Goal: Task Accomplishment & Management: Manage account settings

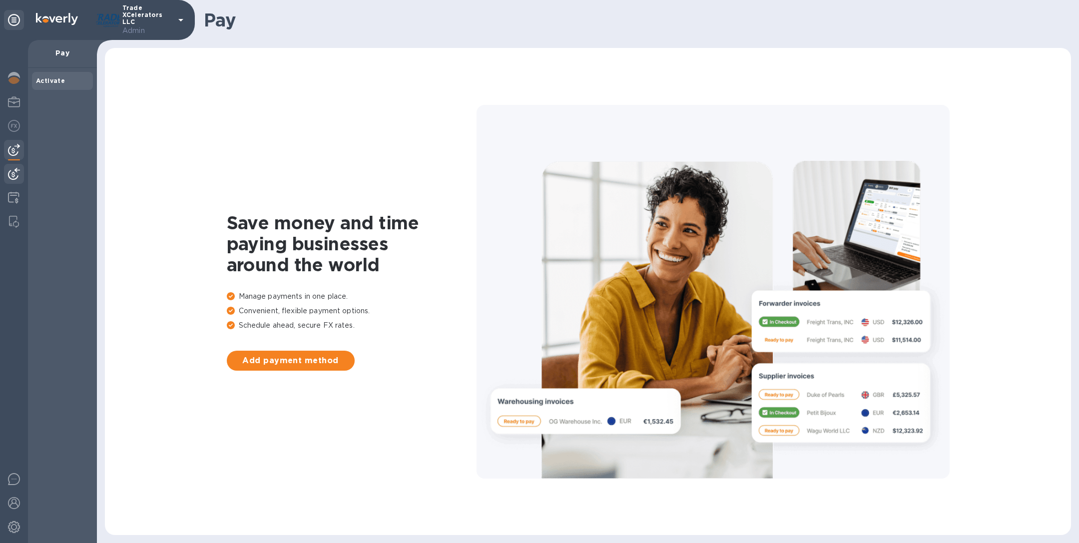
click at [20, 175] on div at bounding box center [14, 175] width 20 height 22
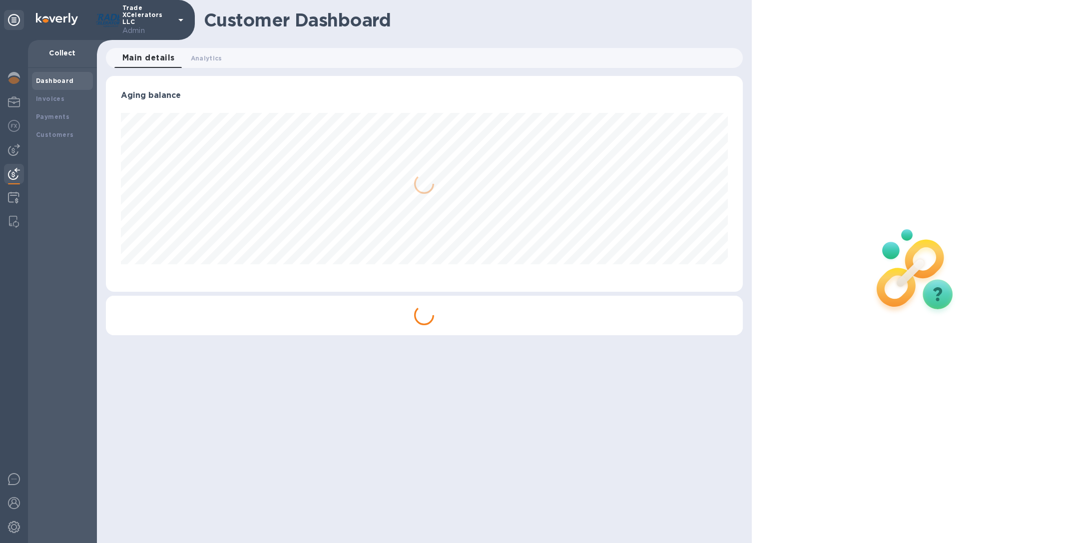
scroll to position [216, 636]
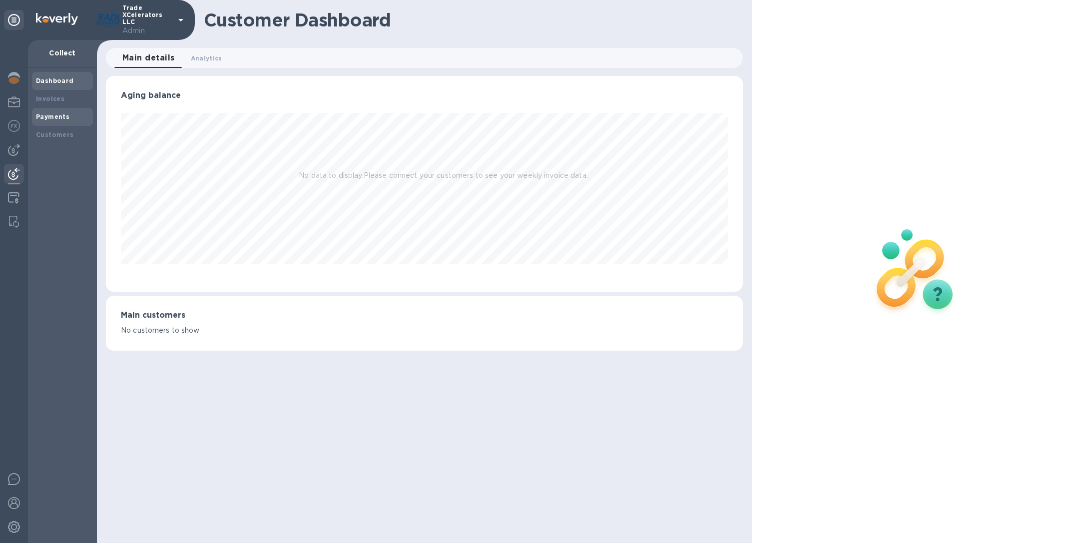
click at [72, 118] on div "Payments" at bounding box center [62, 117] width 53 height 10
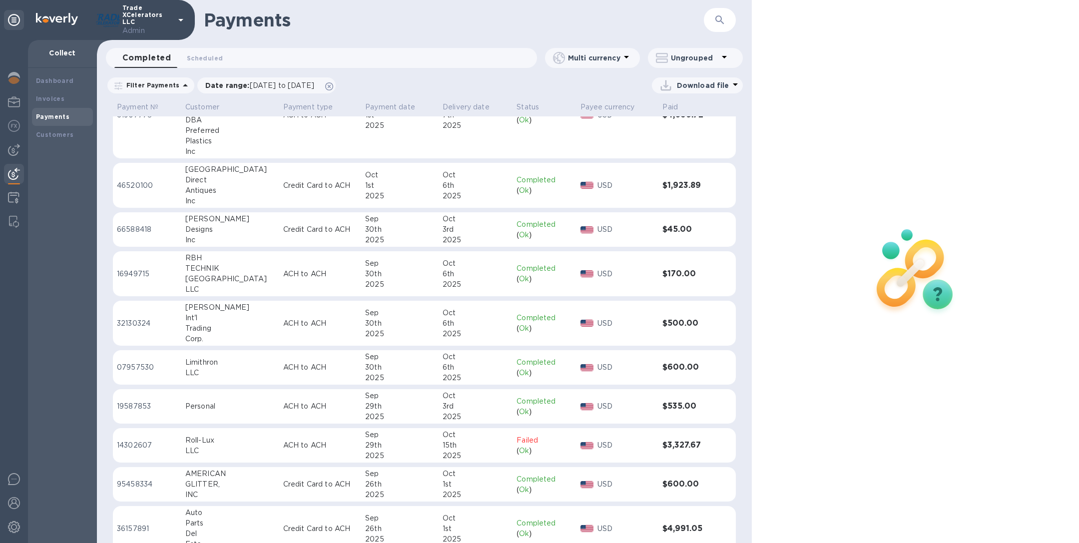
scroll to position [288, 0]
click at [199, 231] on div "Designs" at bounding box center [230, 231] width 90 height 10
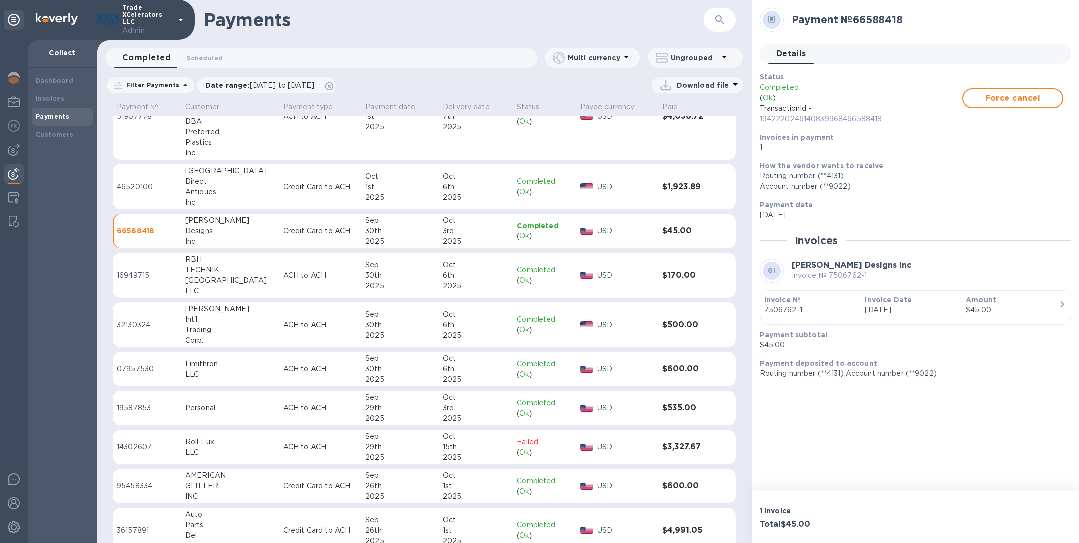
click at [837, 313] on p "7506762-1" at bounding box center [810, 310] width 93 height 10
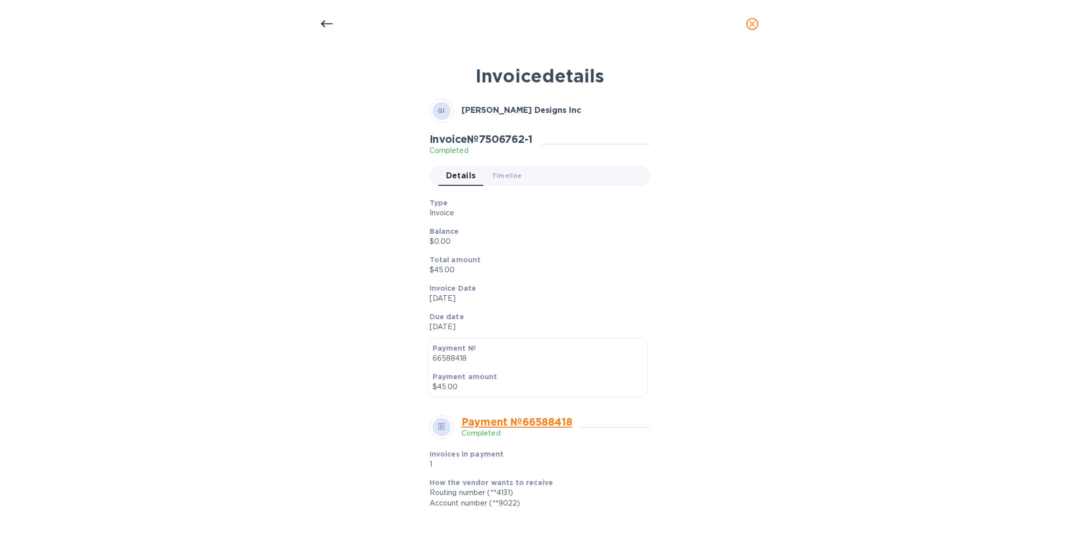
scroll to position [182, 0]
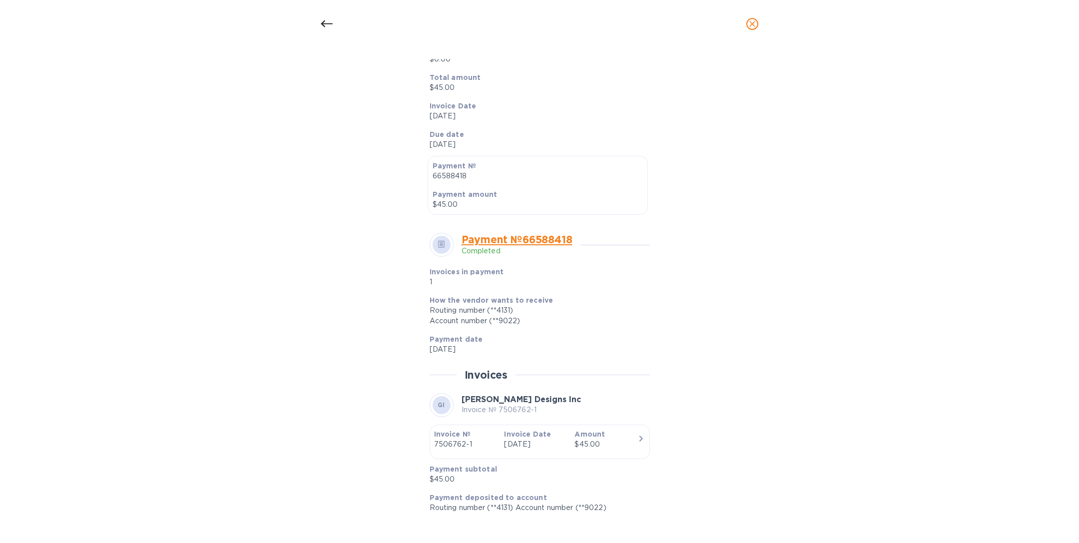
click at [595, 441] on div "$45.00" at bounding box center [605, 444] width 62 height 10
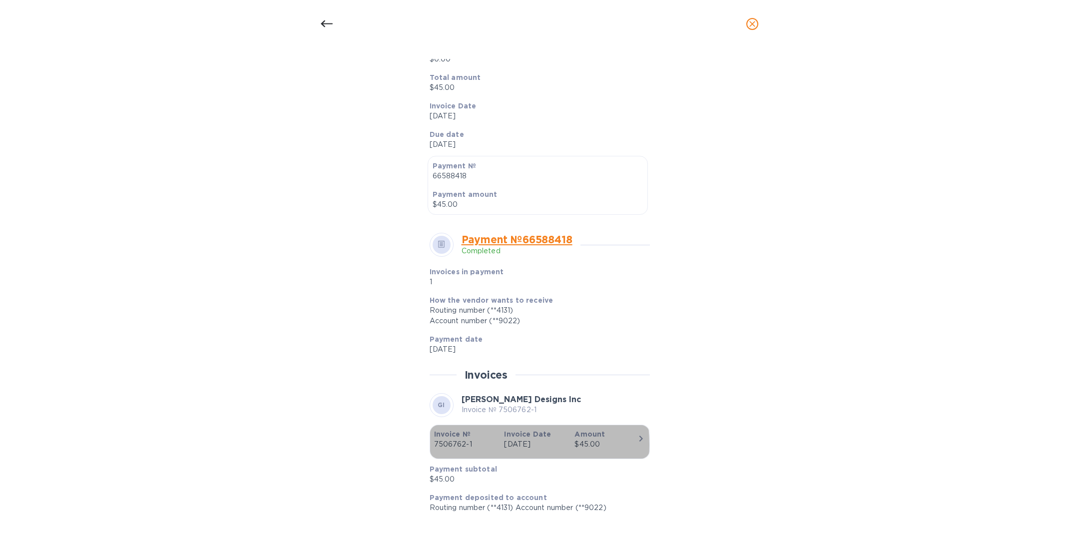
drag, startPoint x: 472, startPoint y: 444, endPoint x: 433, endPoint y: 444, distance: 39.5
click at [434, 444] on p "7506762-1" at bounding box center [465, 444] width 62 height 10
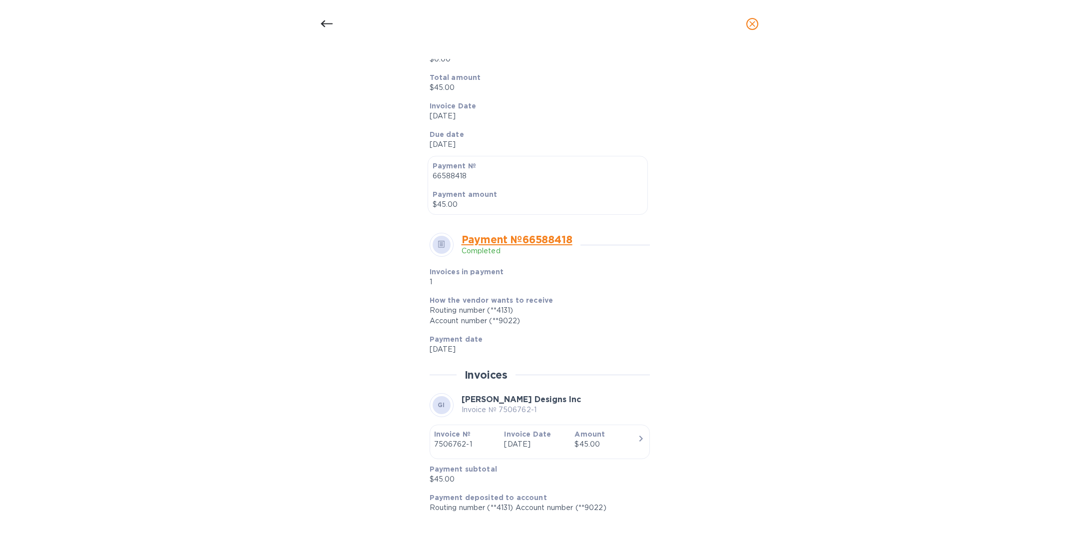
click at [639, 436] on icon "button" at bounding box center [640, 438] width 3 height 6
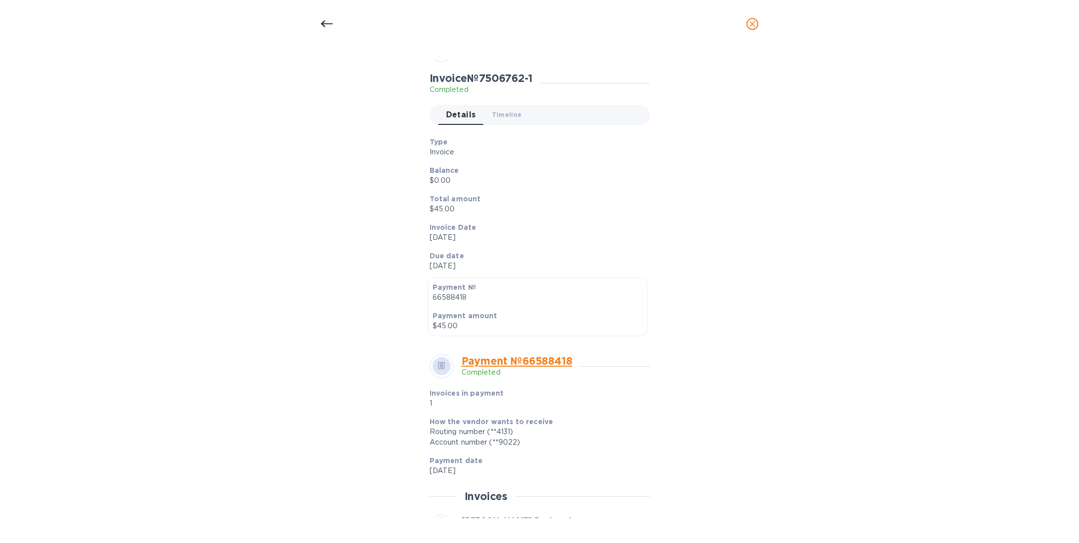
scroll to position [52, 0]
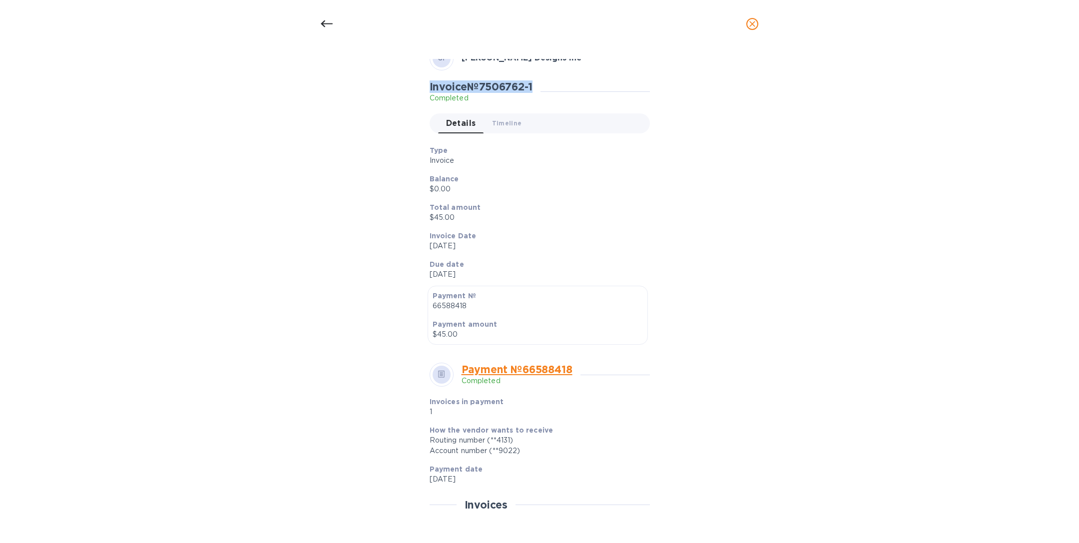
drag, startPoint x: 544, startPoint y: 83, endPoint x: 422, endPoint y: 85, distance: 121.9
click at [423, 86] on div "GI Grossi Designs Inc Invoice № 7506762-1 Completed Details 0 Timeline 0 Type I…" at bounding box center [539, 344] width 232 height 609
copy h2 "Invoice № 7506762-1"
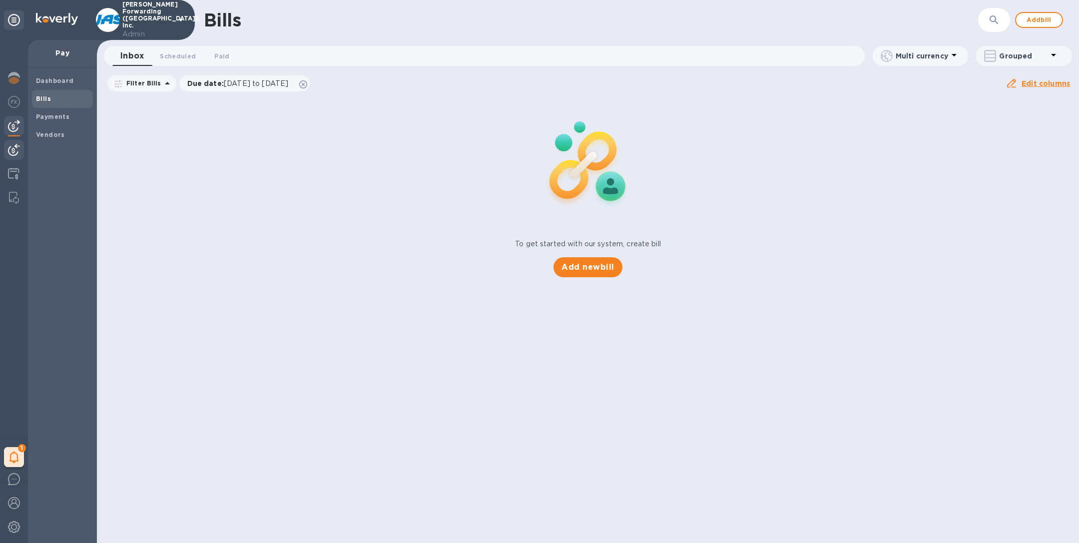
click at [9, 153] on img at bounding box center [14, 150] width 12 height 12
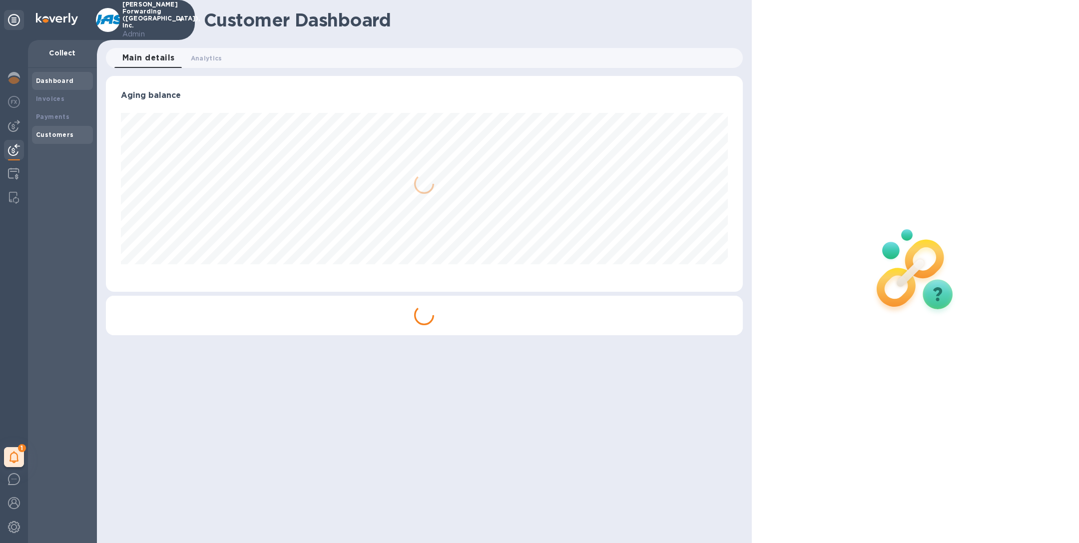
scroll to position [216, 636]
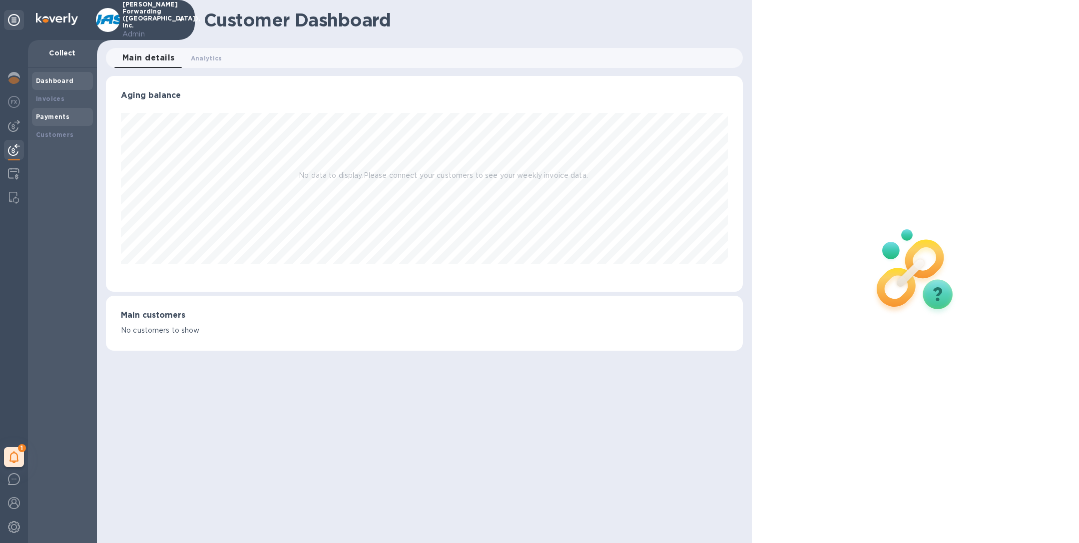
click at [55, 116] on b "Payments" at bounding box center [52, 116] width 33 height 7
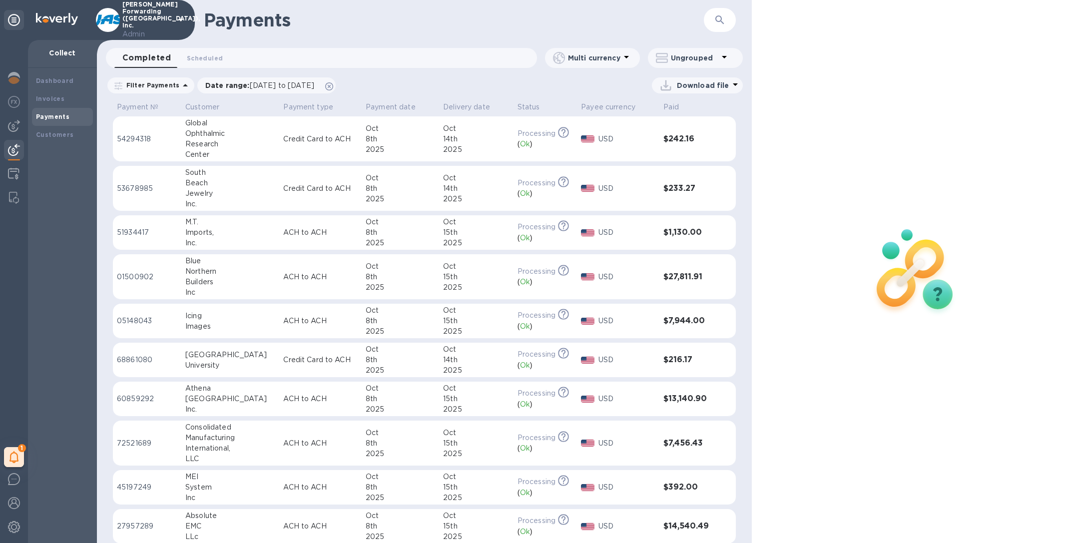
click at [231, 284] on div "Builders" at bounding box center [230, 282] width 90 height 10
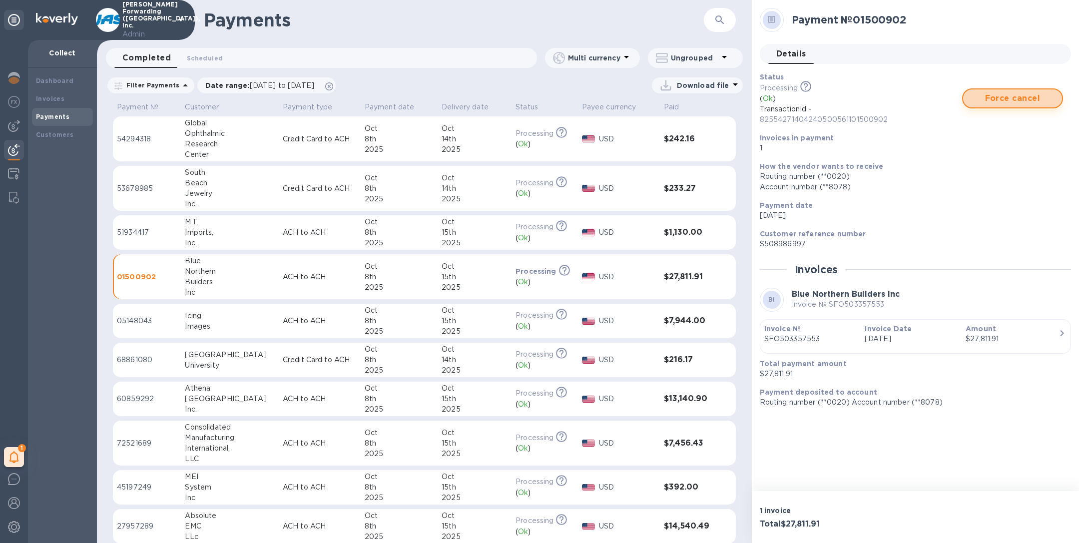
click at [1010, 103] on span "Force cancel" at bounding box center [1012, 98] width 83 height 12
drag, startPoint x: 913, startPoint y: 20, endPoint x: 792, endPoint y: 20, distance: 121.8
click at [792, 20] on h2 "Payment № 01500902" at bounding box center [927, 19] width 271 height 12
copy h2 "Payment № 01500902"
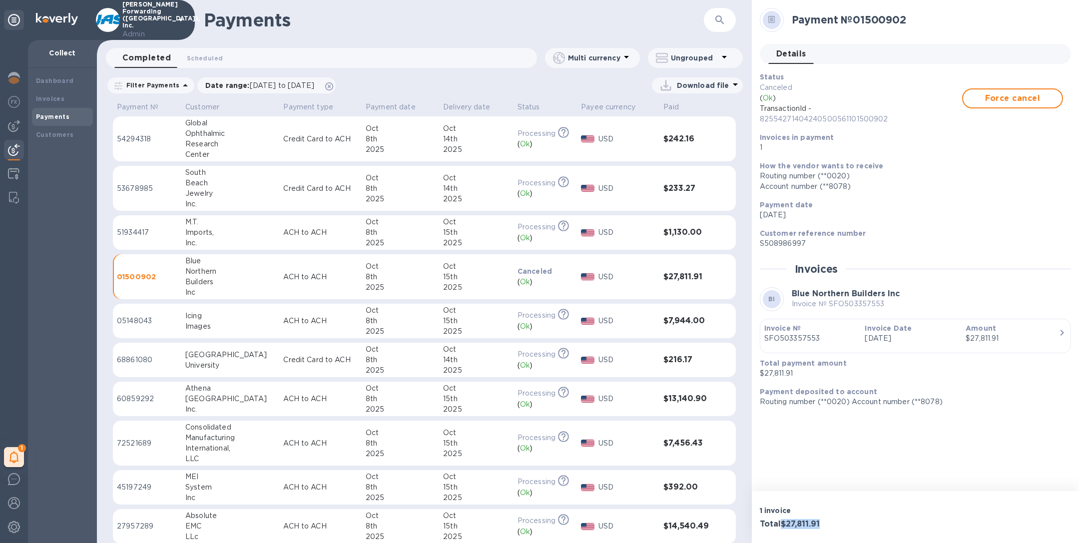
drag, startPoint x: 836, startPoint y: 522, endPoint x: 784, endPoint y: 522, distance: 52.4
click at [784, 522] on h3 "Total $27,811.91" at bounding box center [836, 523] width 152 height 9
copy h3 "$27,811.91"
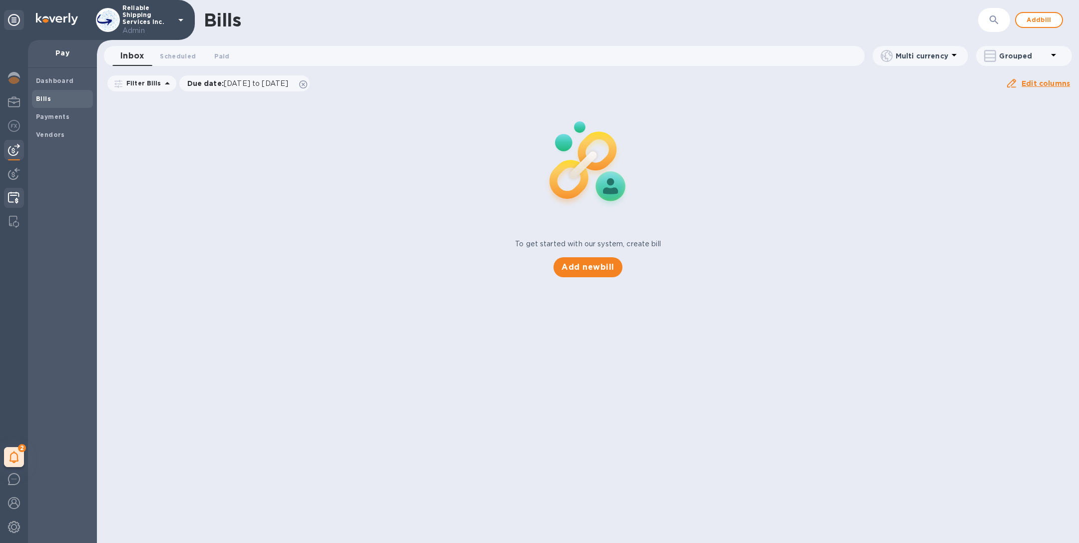
click at [10, 200] on img at bounding box center [13, 198] width 11 height 12
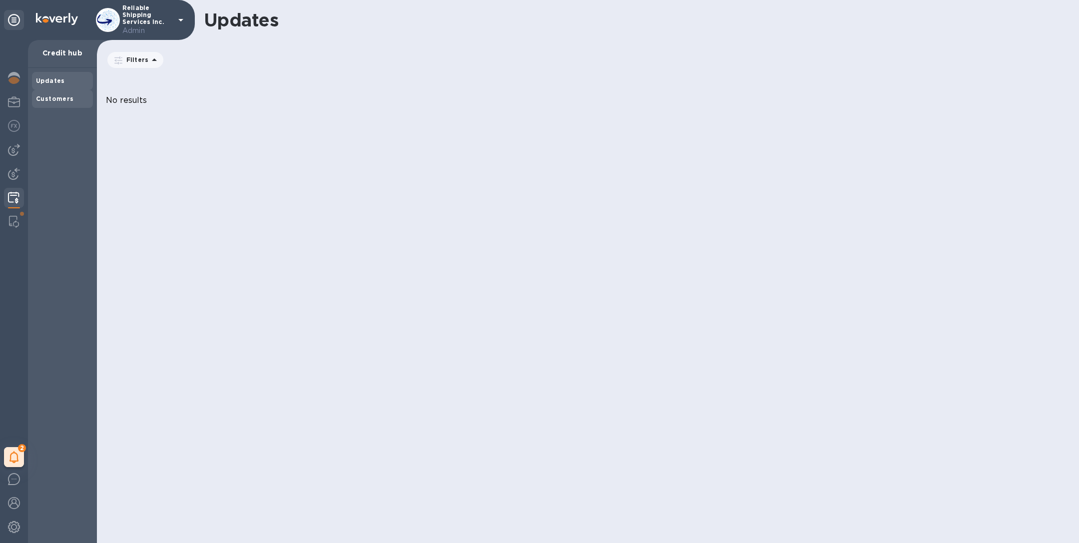
click at [64, 95] on b "Customers" at bounding box center [55, 98] width 38 height 7
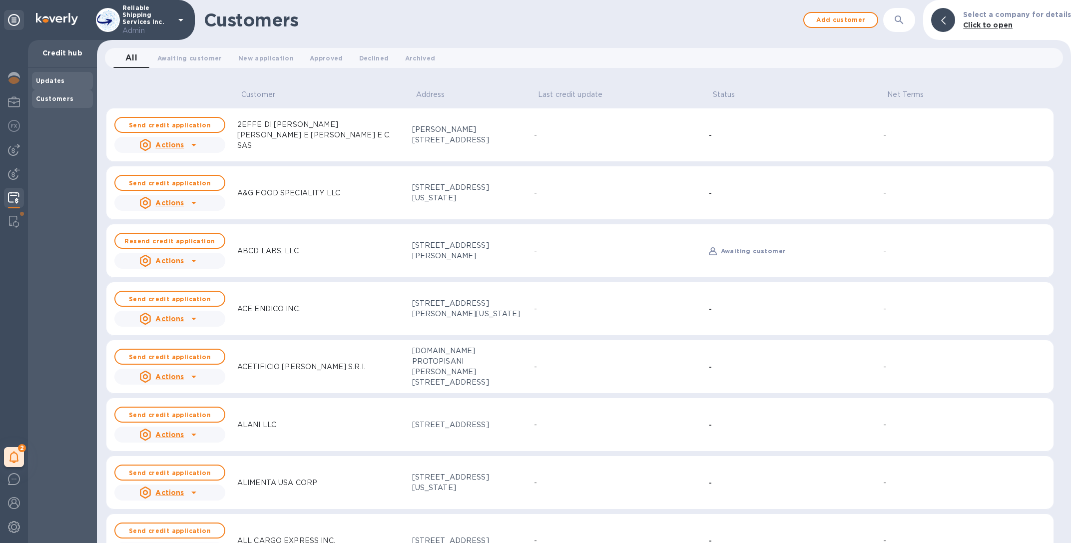
click at [57, 80] on b "Updates" at bounding box center [50, 80] width 29 height 7
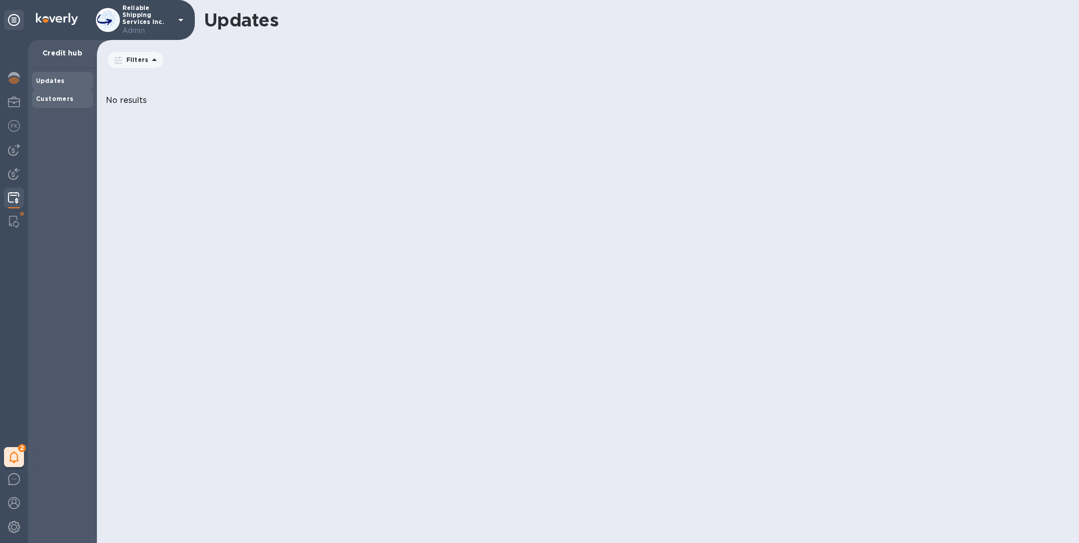
click at [59, 101] on b "Customers" at bounding box center [55, 98] width 38 height 7
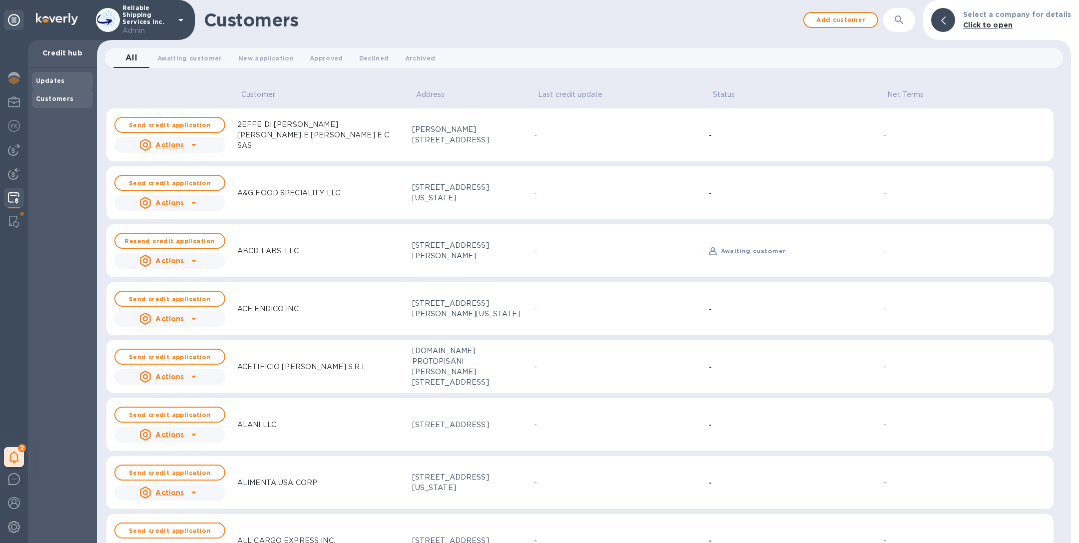
click at [55, 82] on b "Updates" at bounding box center [50, 80] width 29 height 7
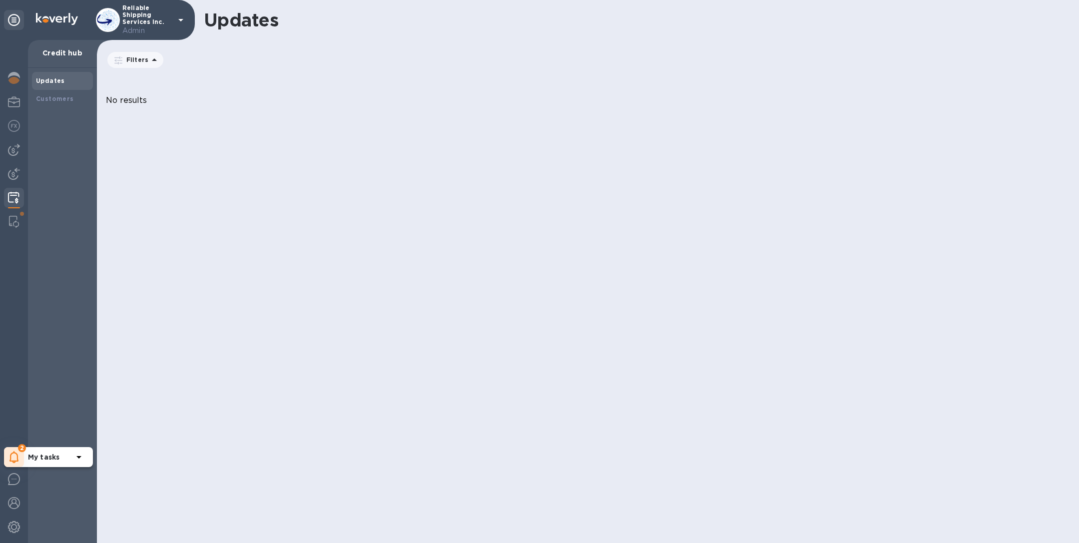
click at [17, 459] on icon at bounding box center [13, 457] width 9 height 12
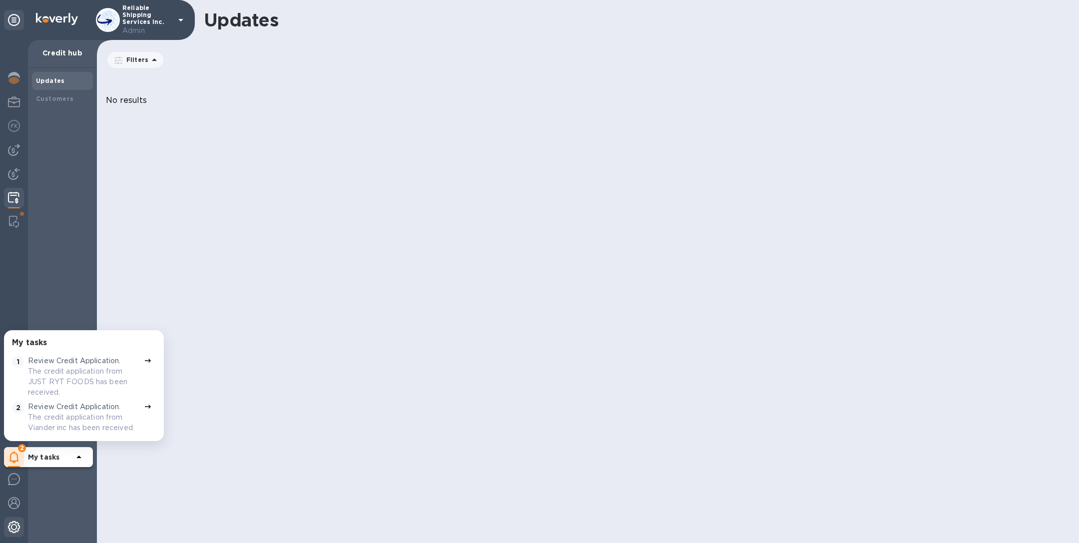
click at [13, 527] on img at bounding box center [14, 527] width 12 height 12
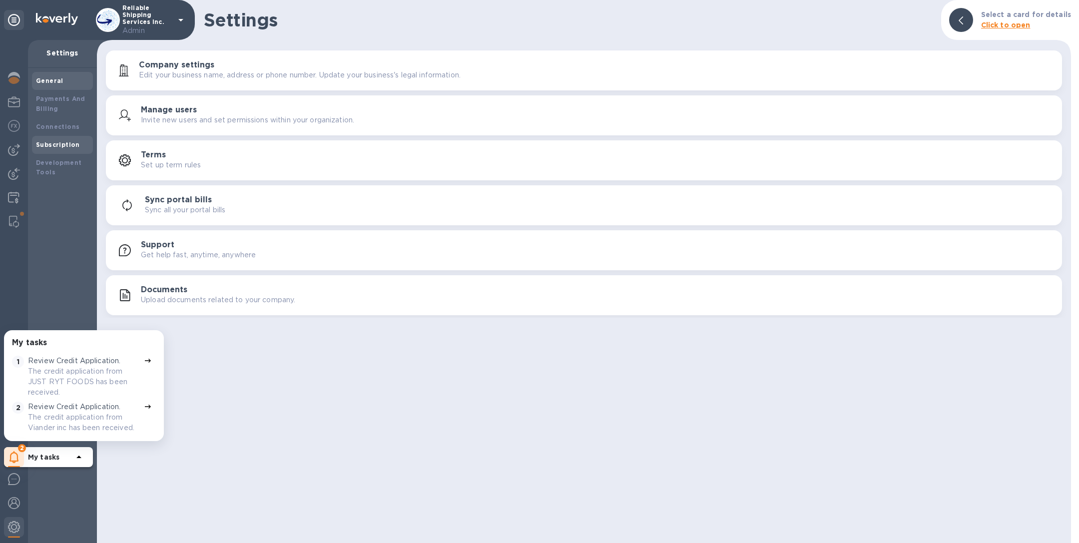
click at [52, 141] on b "Subscription" at bounding box center [58, 144] width 44 height 7
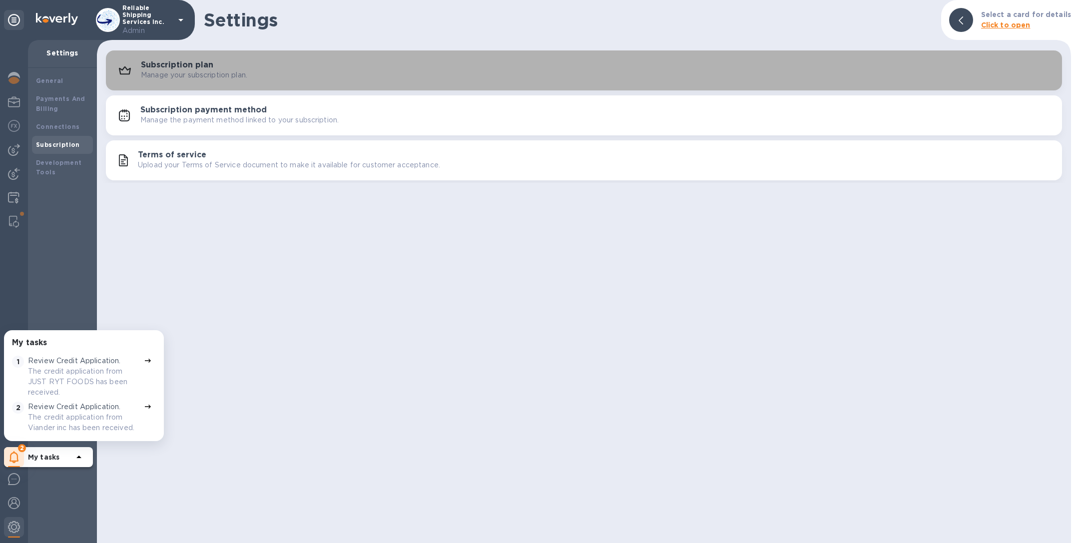
click at [203, 75] on p "Manage your subscription plan." at bounding box center [194, 75] width 106 height 10
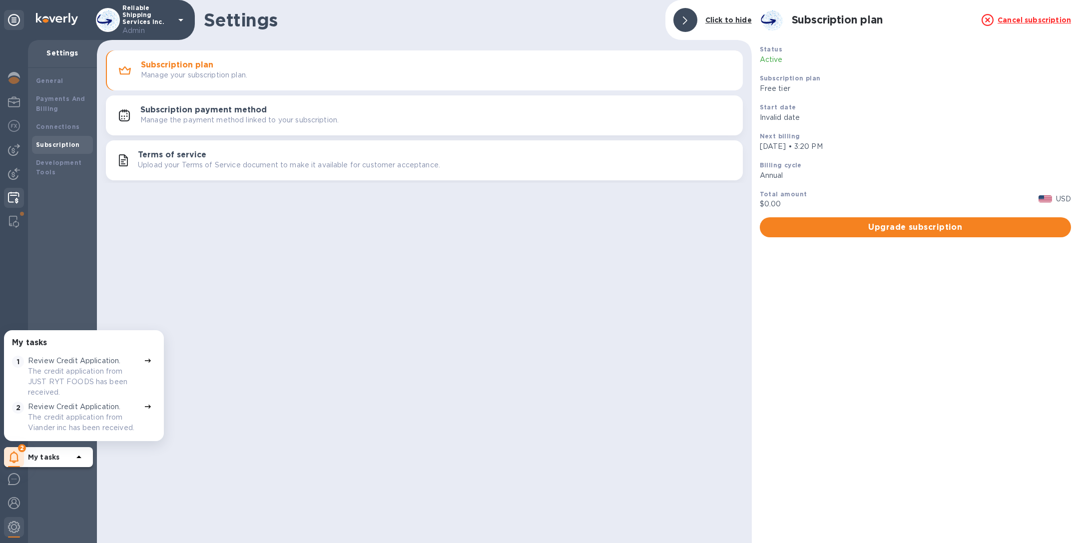
click at [19, 192] on div at bounding box center [13, 199] width 19 height 22
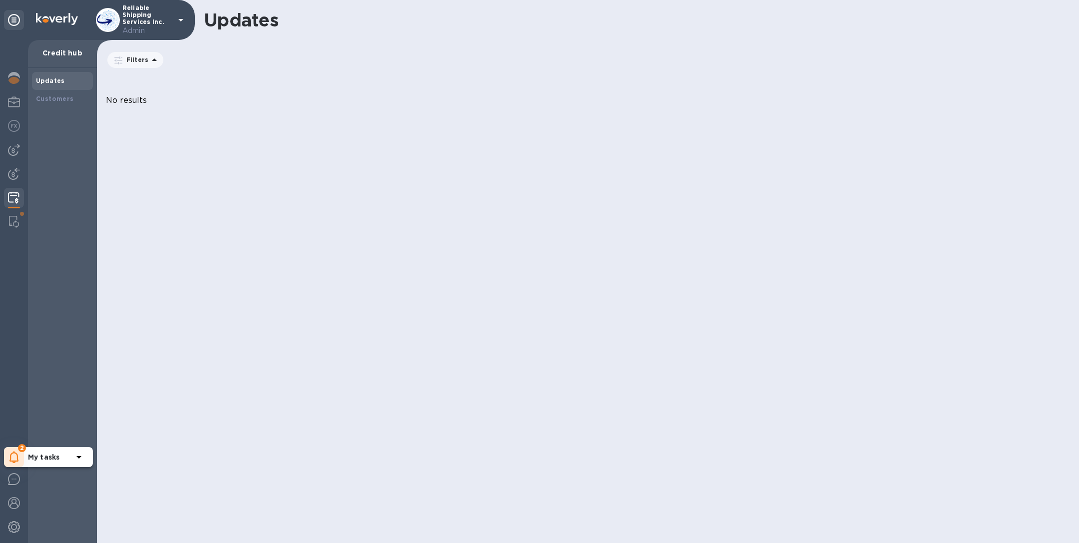
click at [16, 459] on icon at bounding box center [13, 457] width 9 height 12
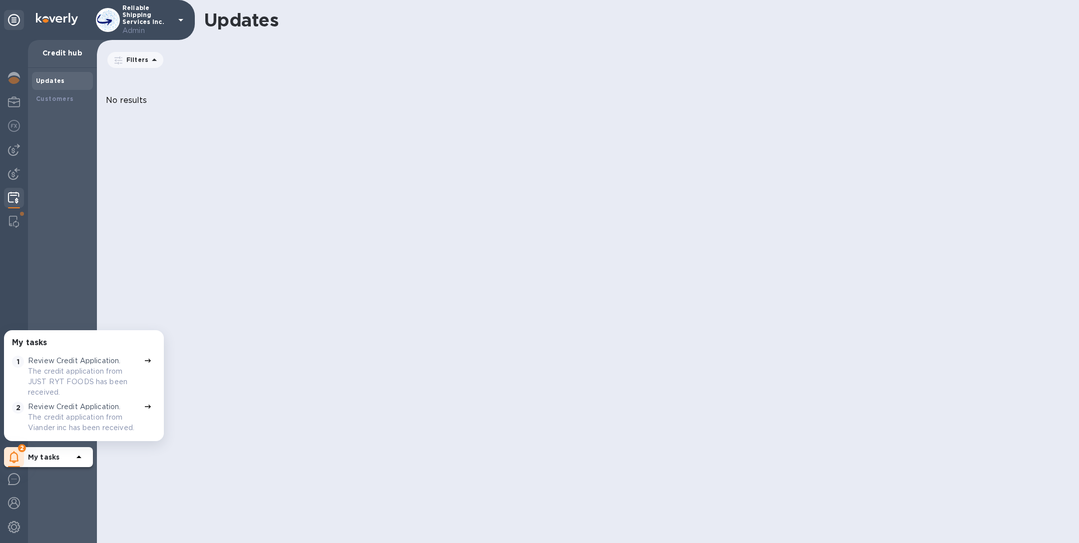
drag, startPoint x: 110, startPoint y: 94, endPoint x: 179, endPoint y: 118, distance: 72.3
click at [173, 116] on div "No results" at bounding box center [588, 99] width 982 height 41
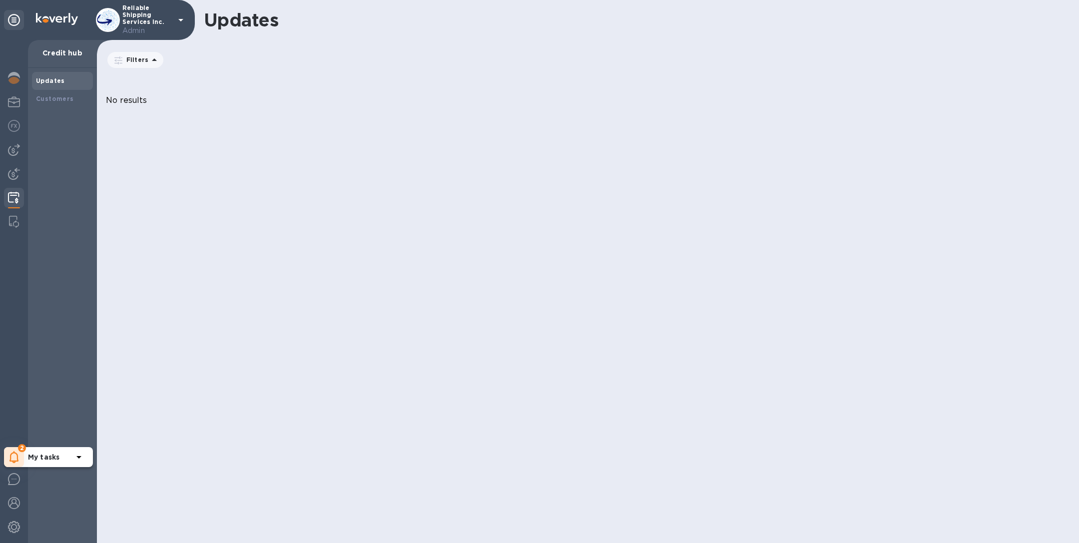
click at [18, 453] on icon at bounding box center [13, 457] width 9 height 12
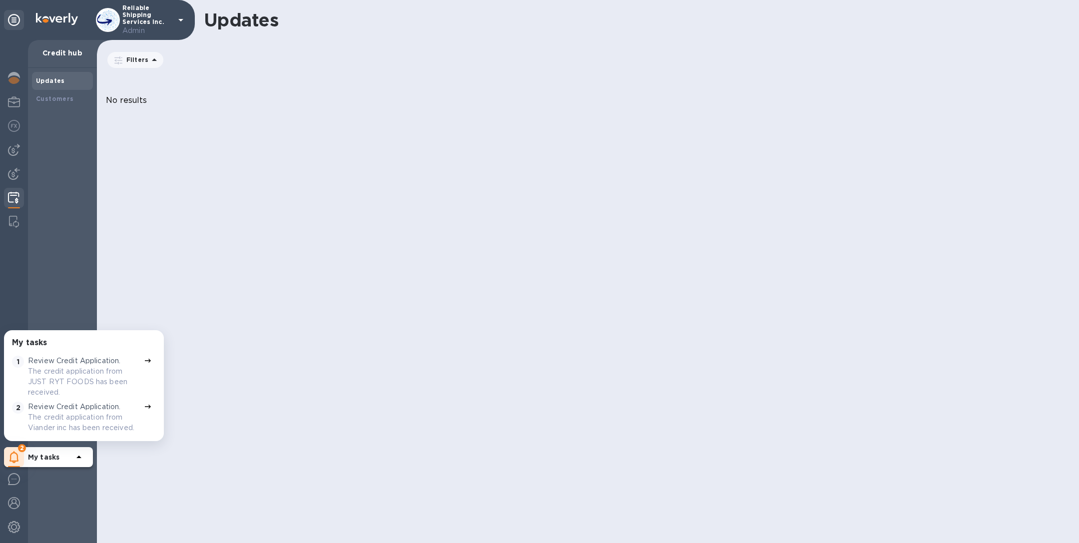
click at [68, 371] on p "The credit application from JUST RYT FOODS has been received." at bounding box center [84, 381] width 112 height 31
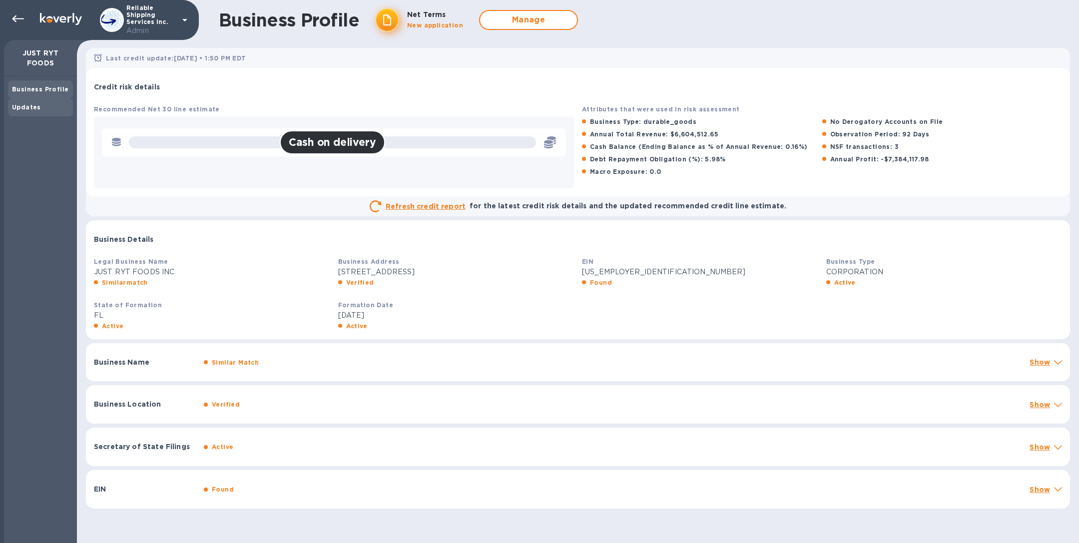
click at [29, 108] on b "Updates" at bounding box center [26, 106] width 29 height 7
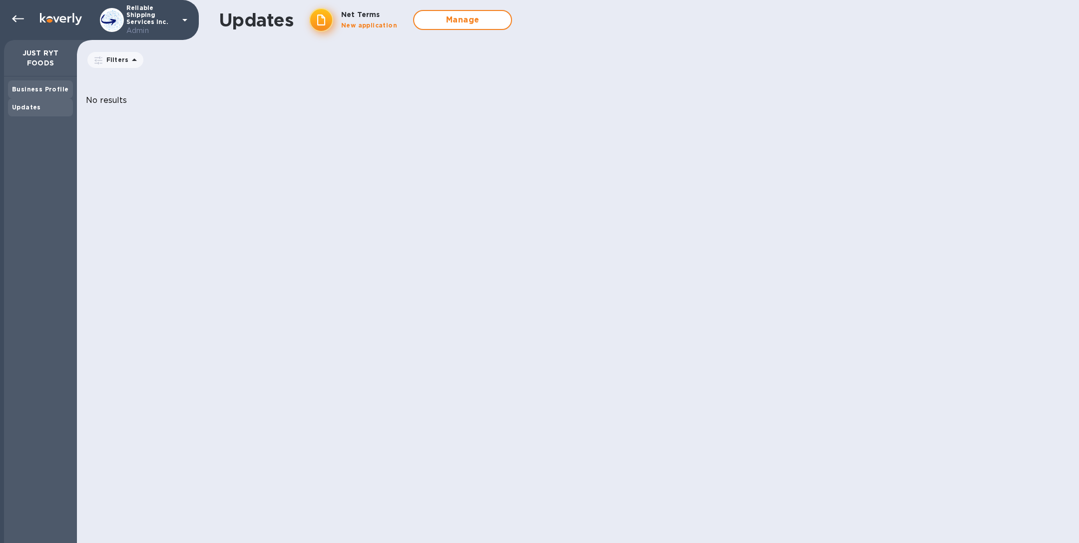
click at [25, 85] on b "Business Profile" at bounding box center [40, 88] width 56 height 7
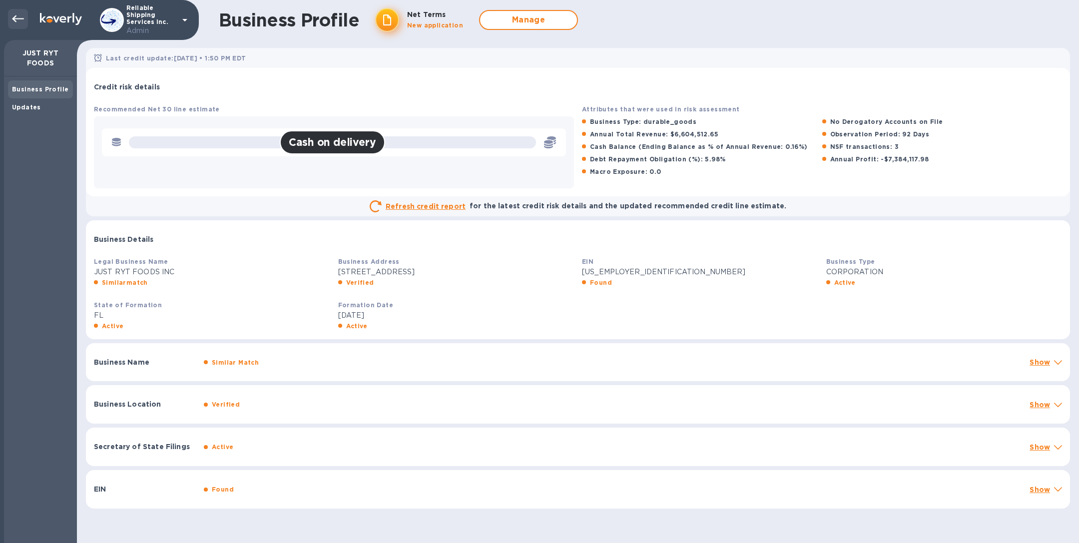
click at [17, 13] on icon at bounding box center [18, 19] width 12 height 12
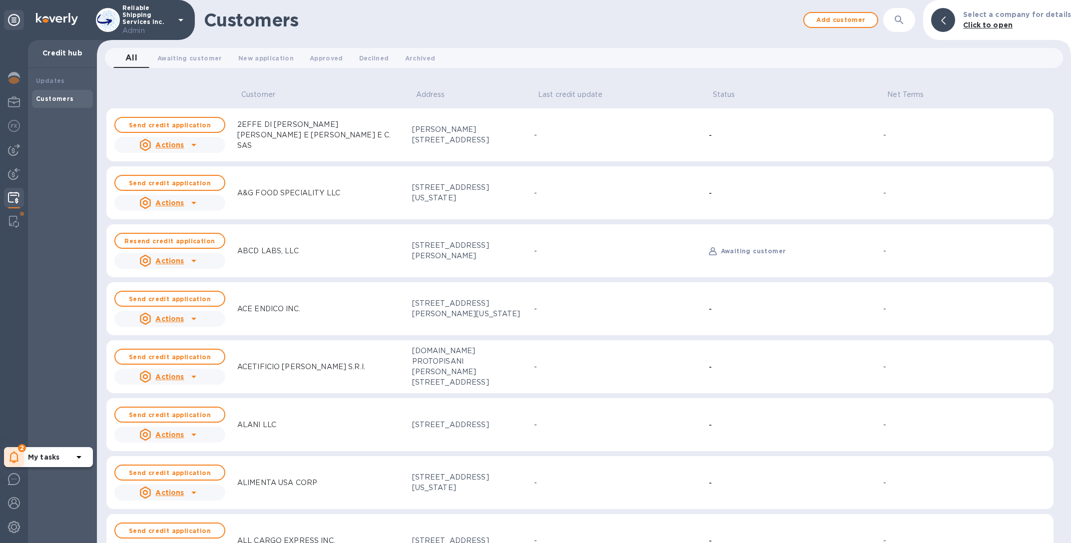
click at [18, 463] on div "2" at bounding box center [14, 457] width 20 height 20
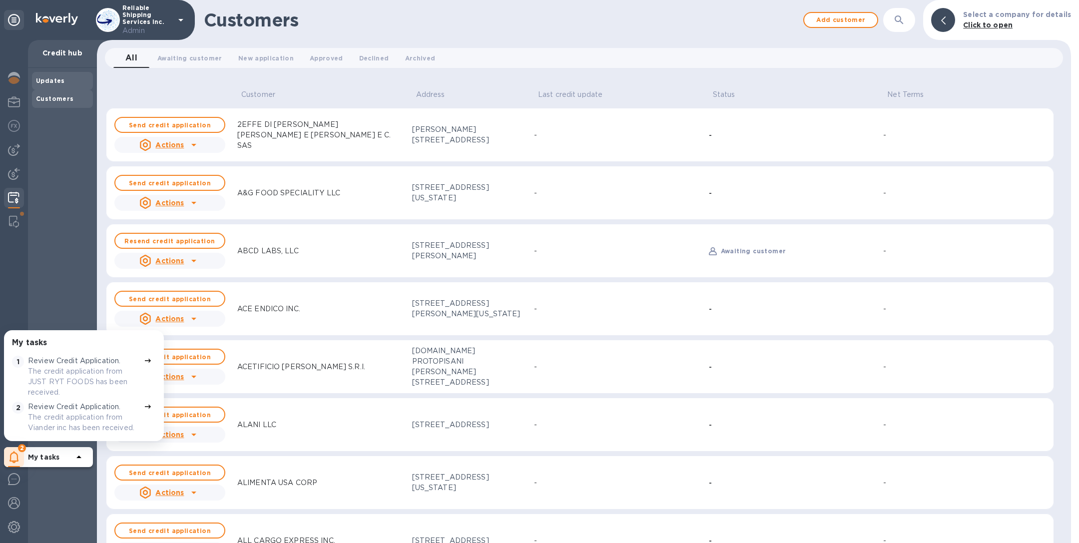
click at [49, 78] on b "Updates" at bounding box center [50, 80] width 29 height 7
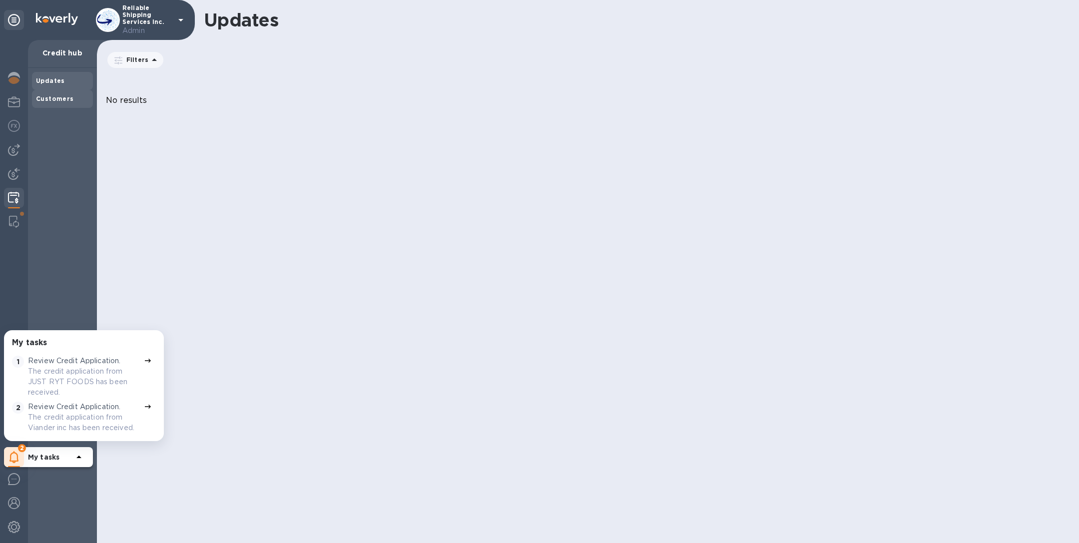
click at [66, 95] on b "Customers" at bounding box center [55, 98] width 38 height 7
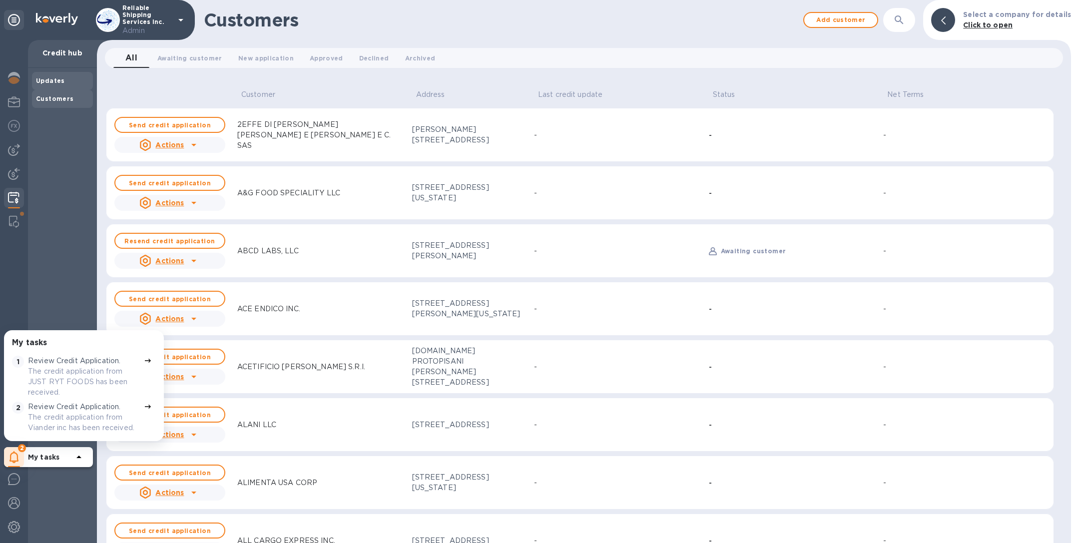
click at [56, 76] on div "Updates" at bounding box center [62, 81] width 53 height 10
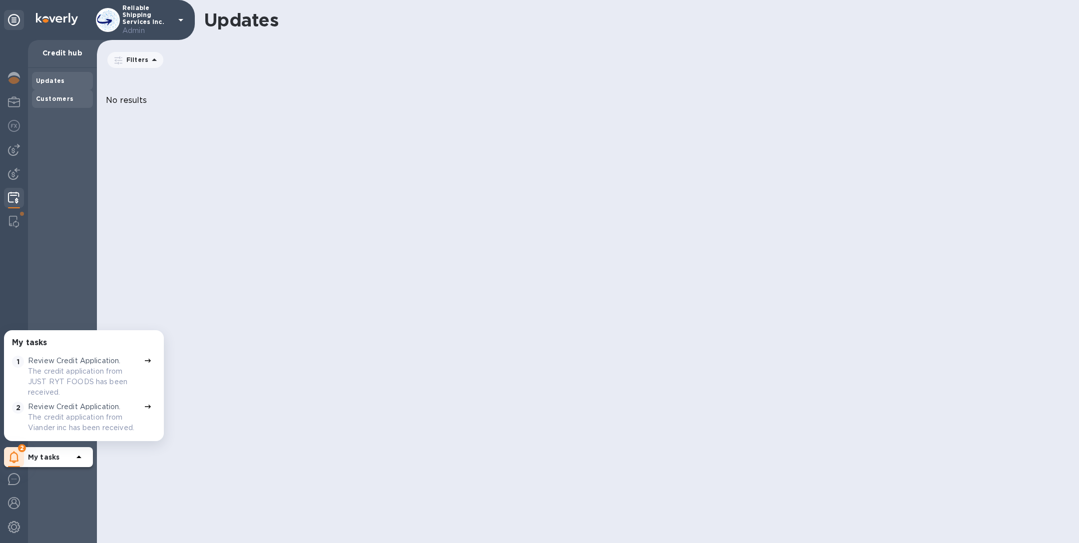
click at [51, 94] on div "Customers" at bounding box center [62, 99] width 53 height 10
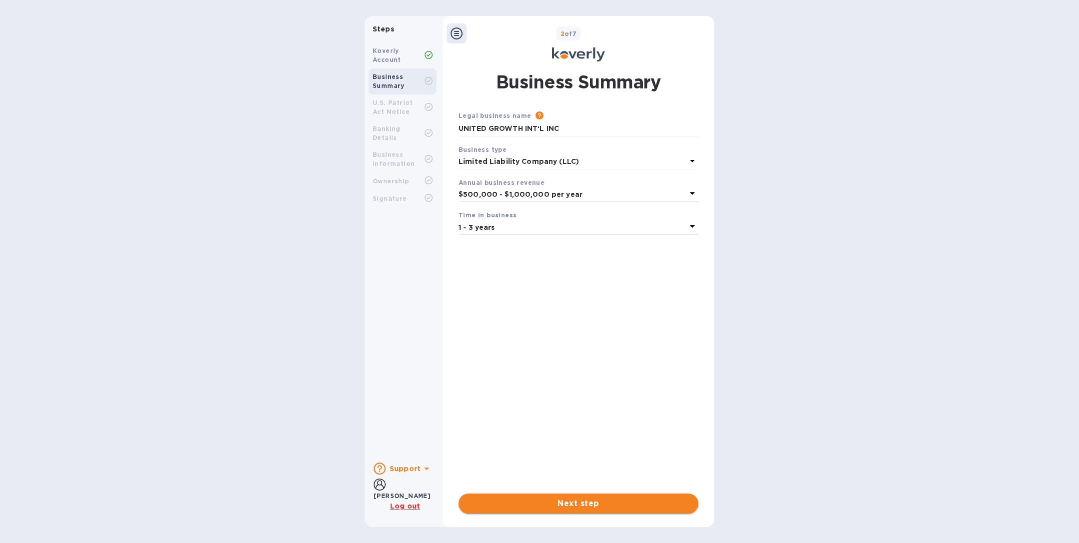
click at [568, 506] on span "Next step" at bounding box center [578, 503] width 224 height 12
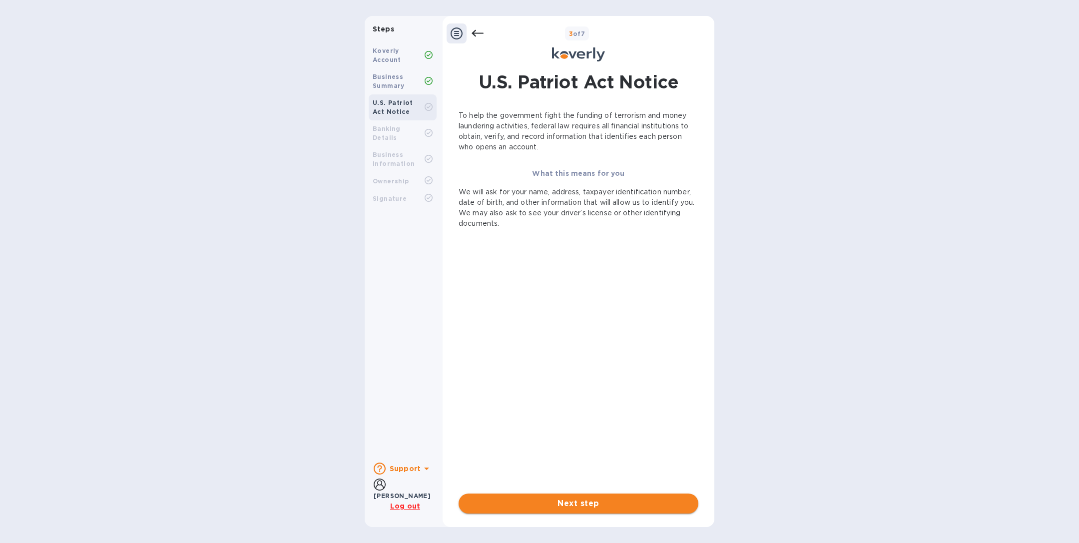
click at [568, 507] on span "Next step" at bounding box center [578, 503] width 224 height 12
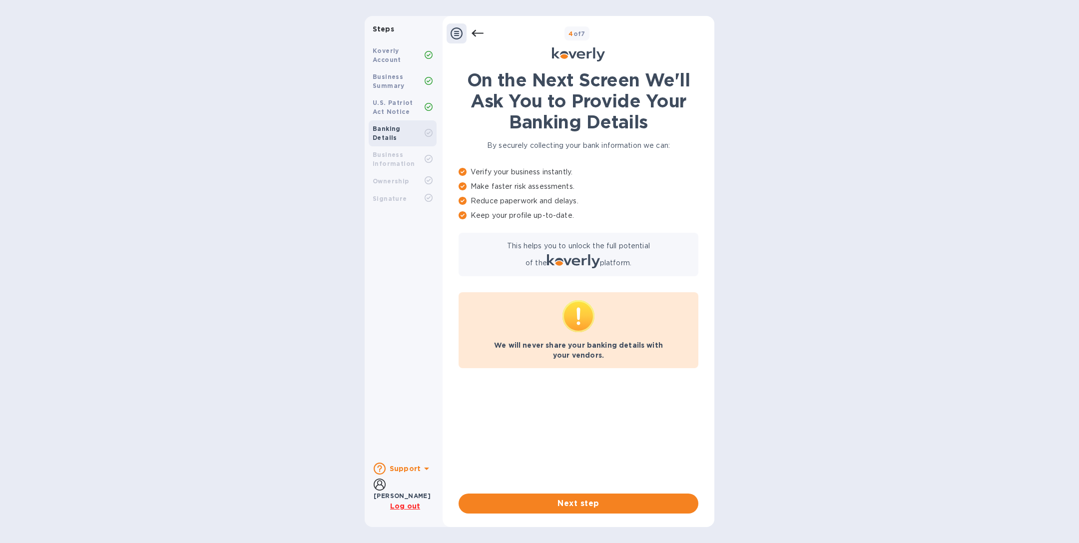
click at [479, 33] on icon at bounding box center [477, 33] width 12 height 7
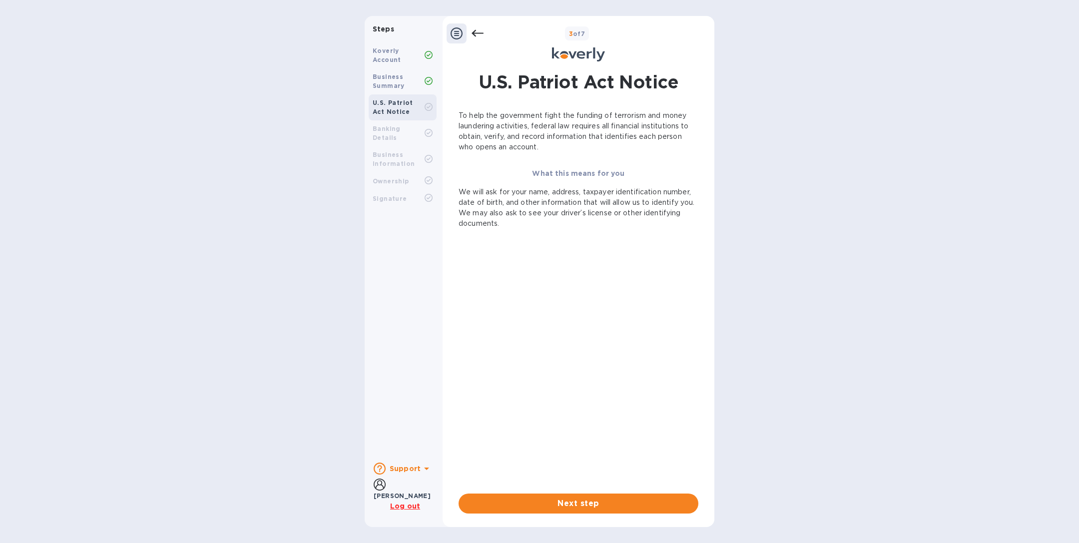
click at [479, 33] on icon at bounding box center [477, 33] width 12 height 7
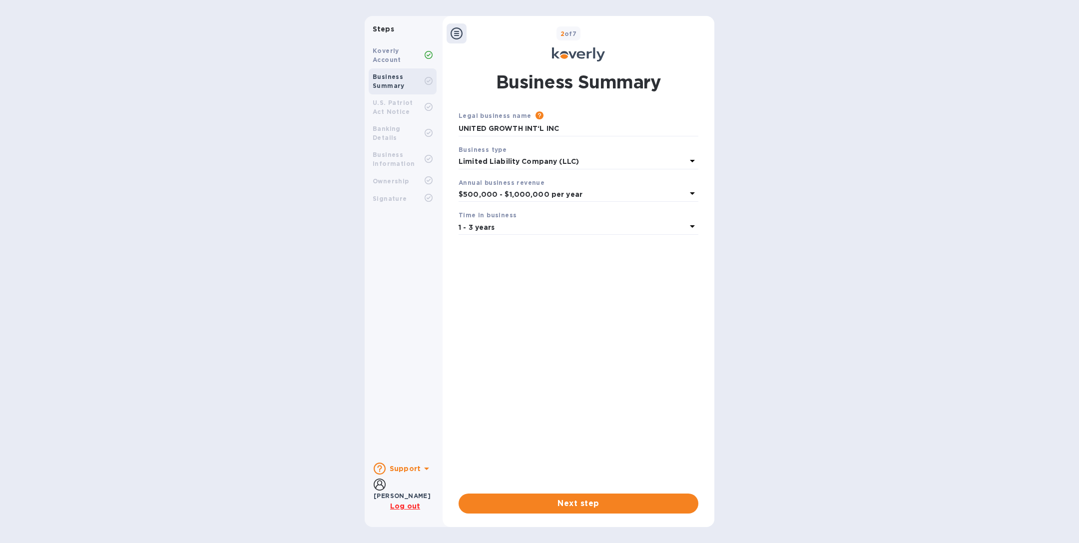
click at [479, 33] on div "2 of 7" at bounding box center [588, 33] width 244 height 14
